Goal: Information Seeking & Learning: Learn about a topic

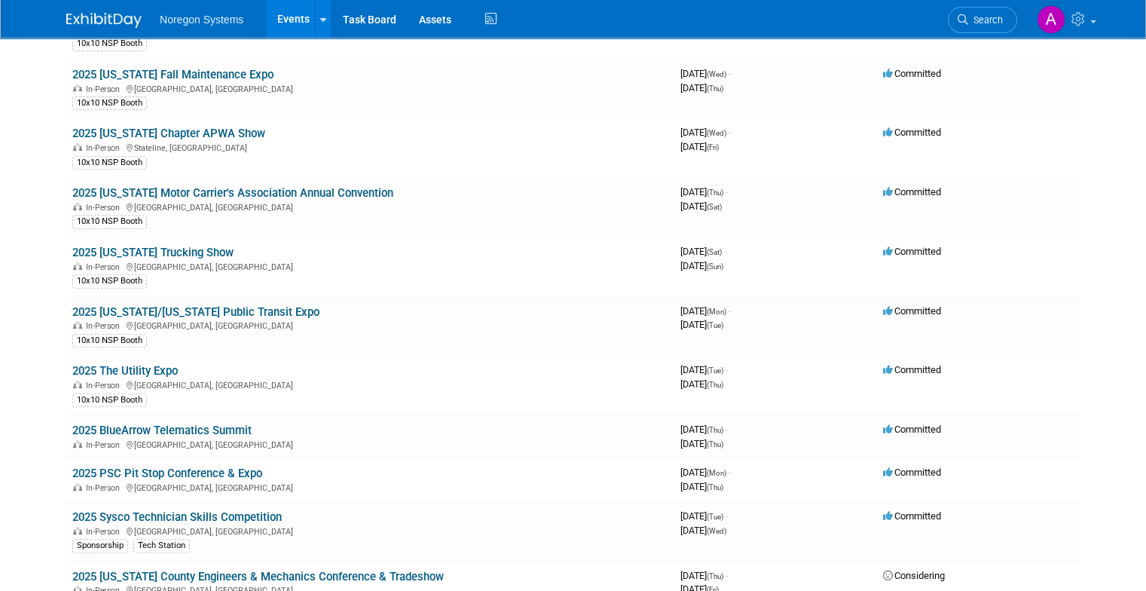
scroll to position [623, 0]
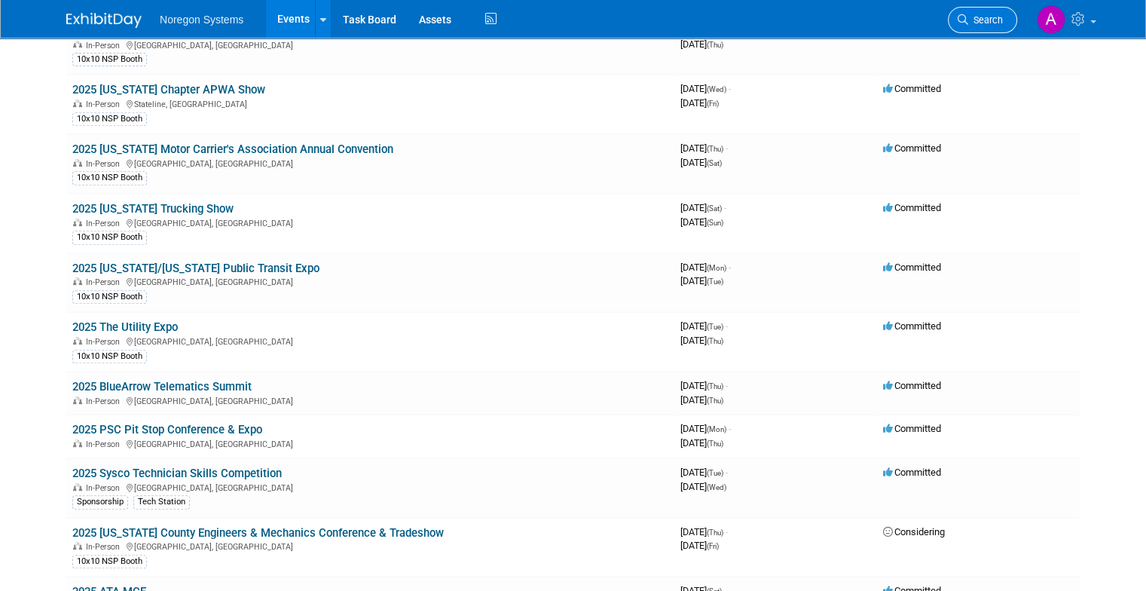
click at [1008, 28] on link "Search" at bounding box center [982, 20] width 69 height 26
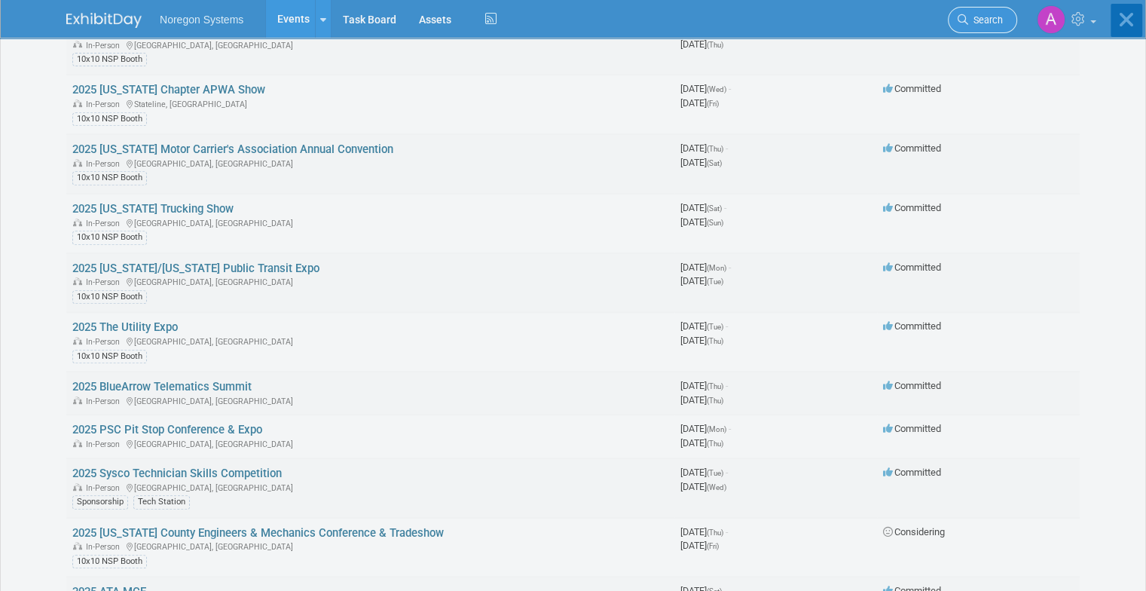
scroll to position [0, 0]
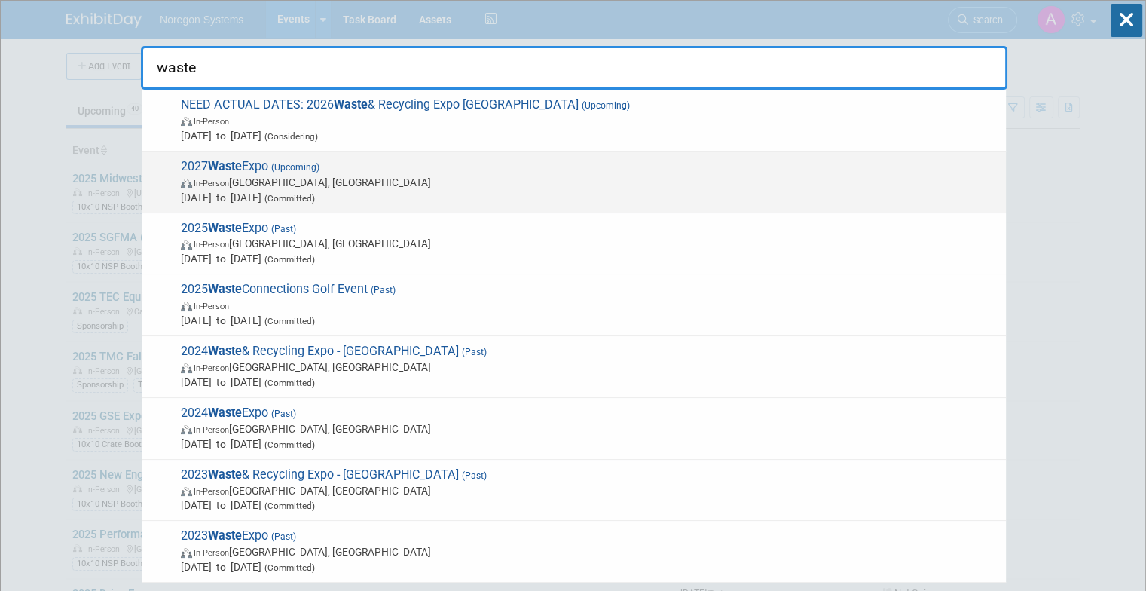
type input "waste"
click at [423, 168] on span "2027 Waste Expo (Upcoming) In-Person [GEOGRAPHIC_DATA], [GEOGRAPHIC_DATA] [DATE…" at bounding box center [587, 182] width 822 height 46
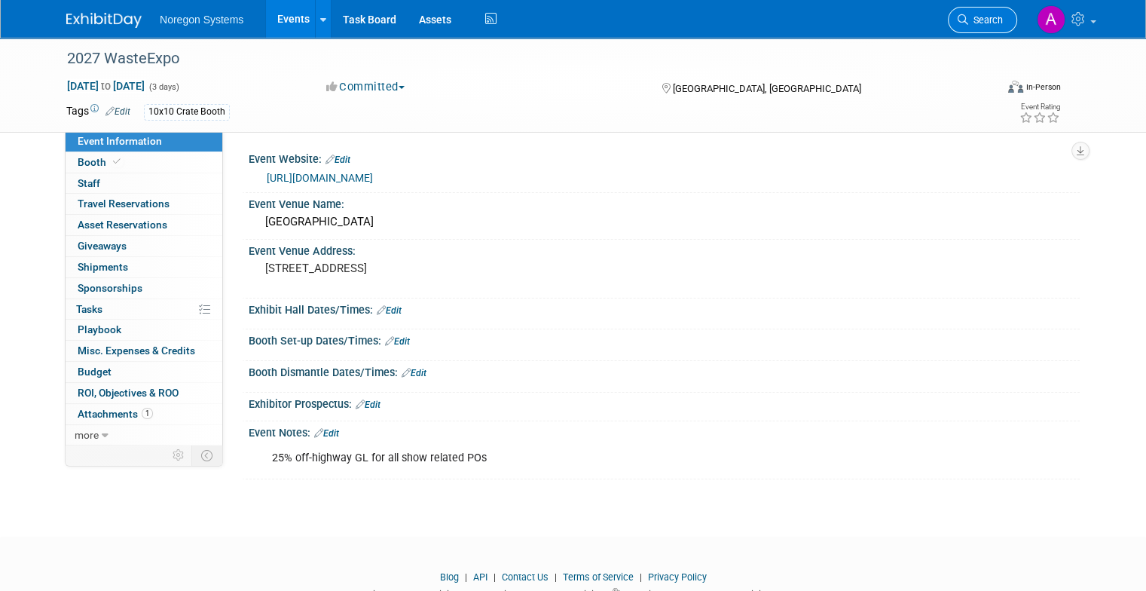
click at [998, 7] on link "Search" at bounding box center [982, 20] width 69 height 26
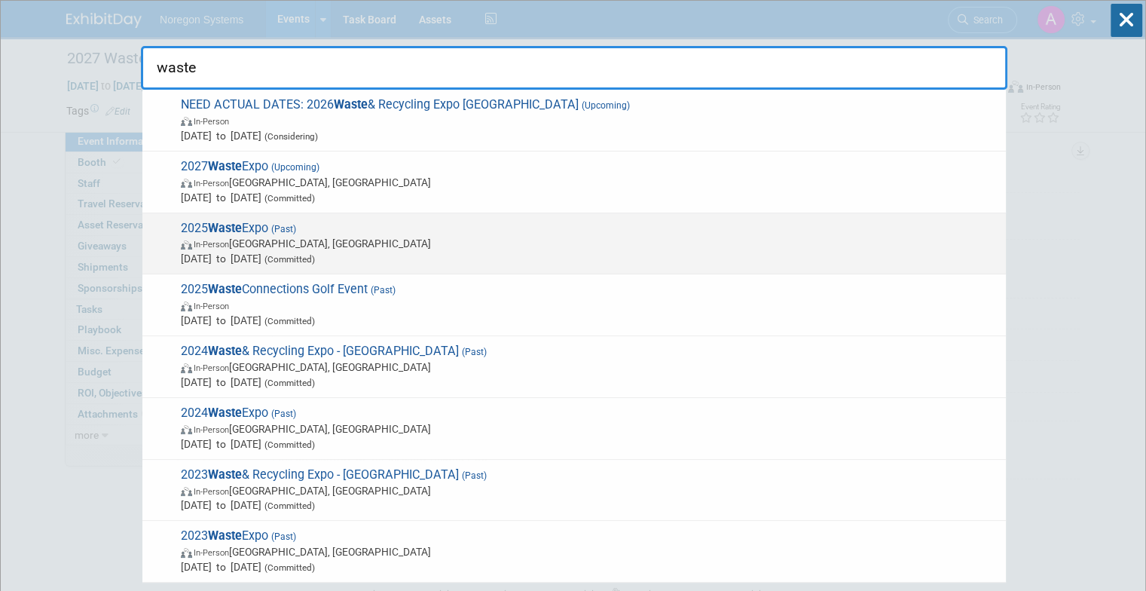
type input "waste"
click at [431, 238] on span "In-Person Las Vegas, NV" at bounding box center [590, 243] width 818 height 15
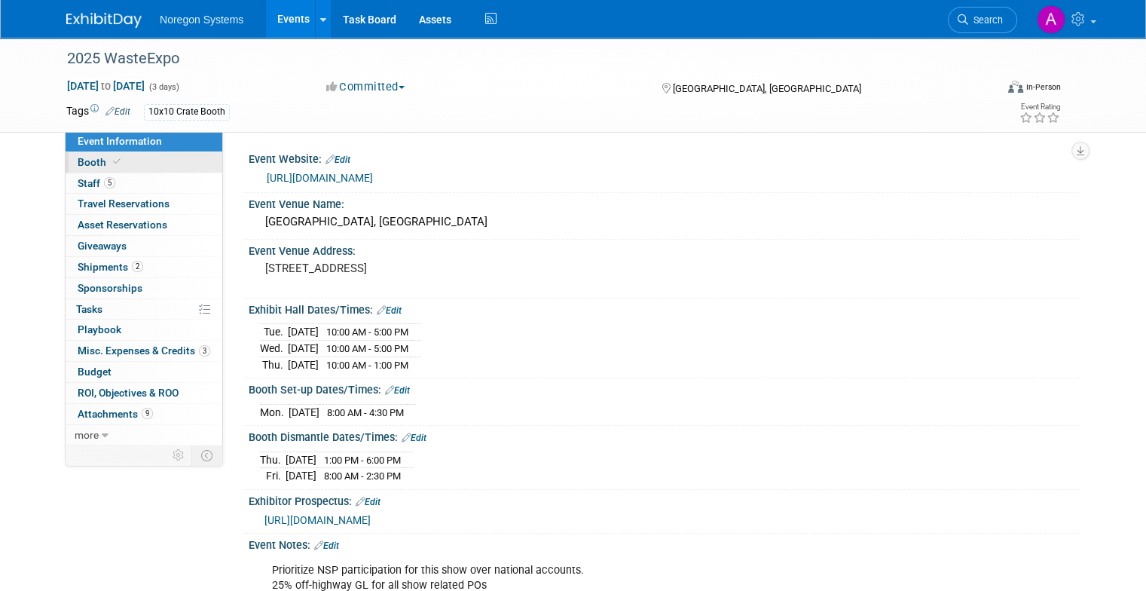
click at [130, 167] on link "Booth" at bounding box center [144, 162] width 157 height 20
